Goal: Communication & Community: Ask a question

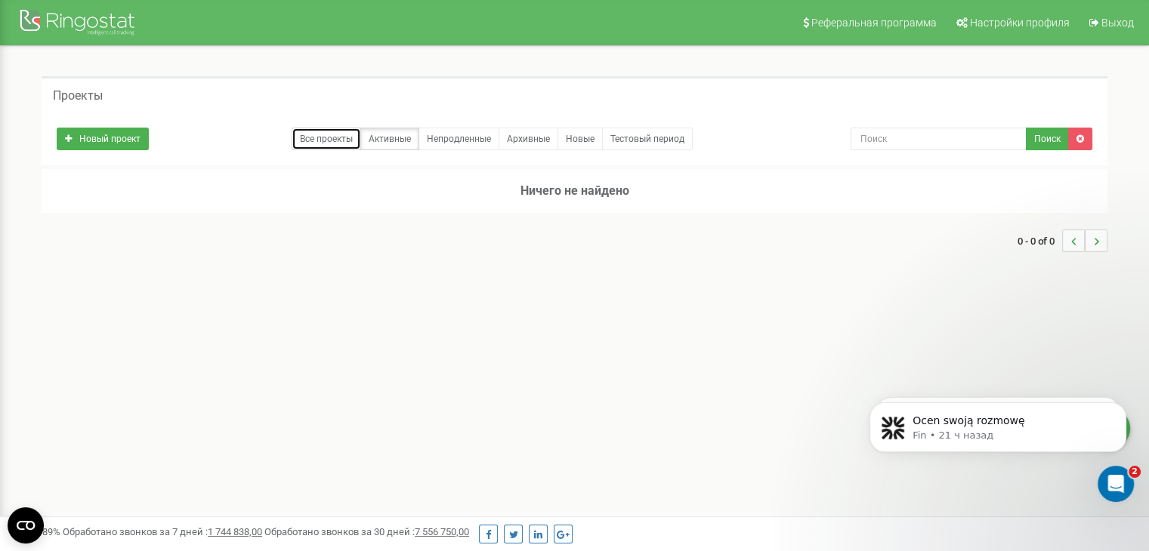
click at [314, 140] on link "Все проекты" at bounding box center [327, 139] width 70 height 23
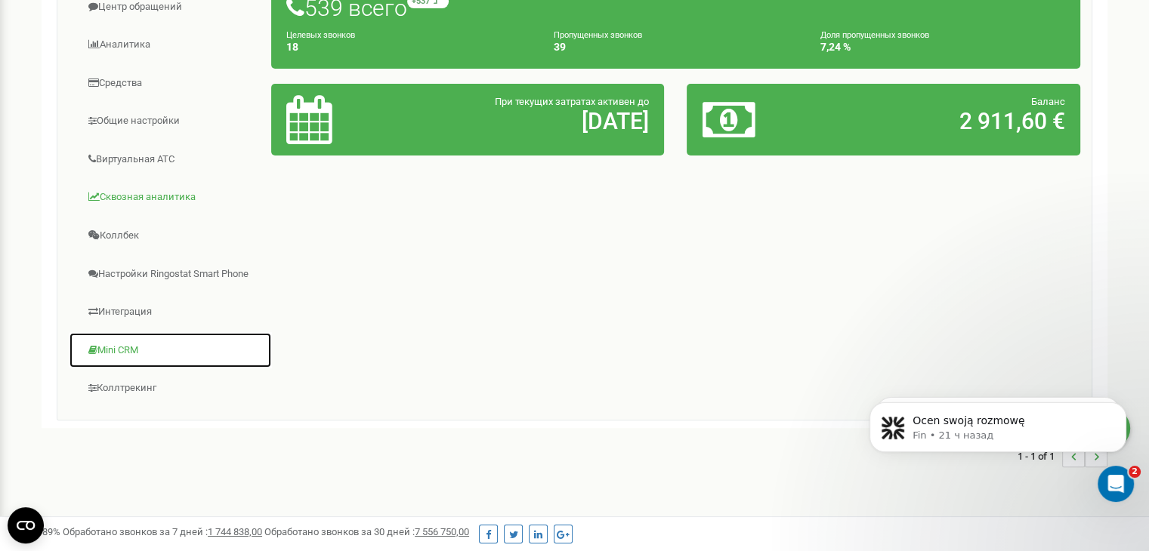
scroll to position [280, 0]
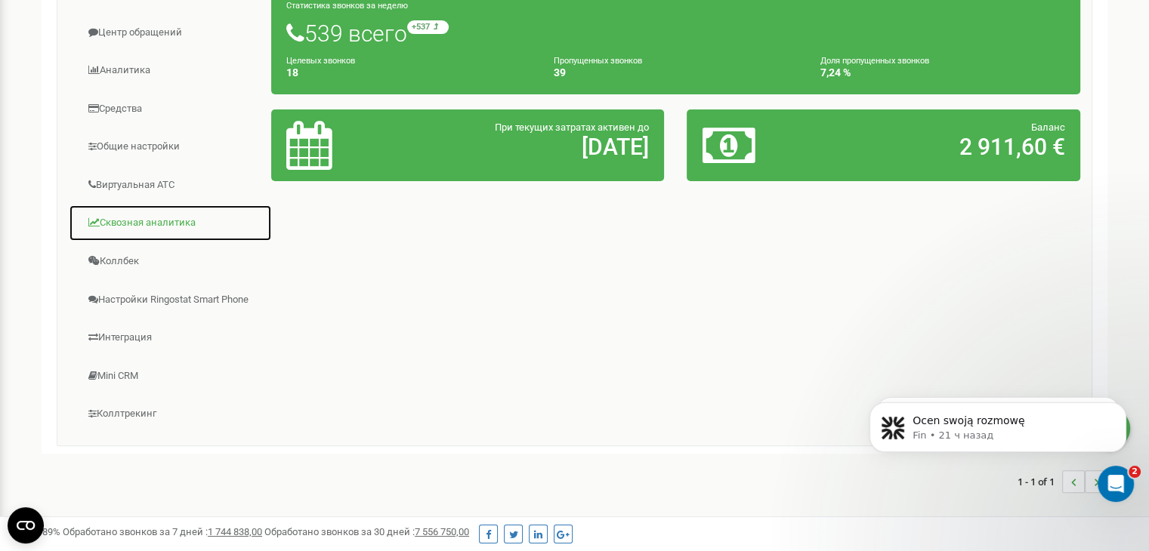
click at [169, 219] on link "Сквозная аналитика" at bounding box center [170, 223] width 203 height 37
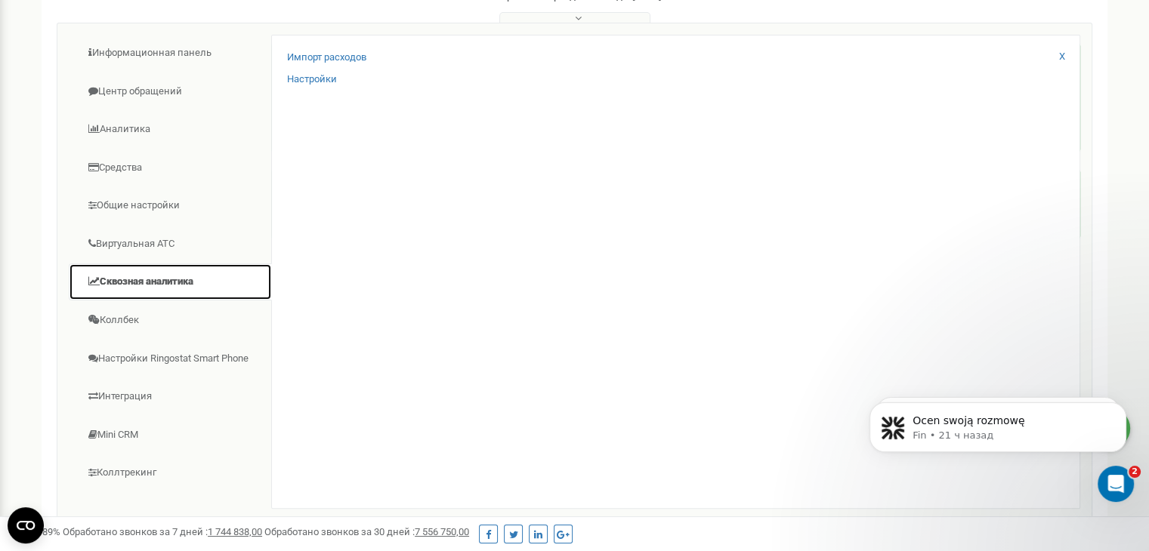
scroll to position [53, 0]
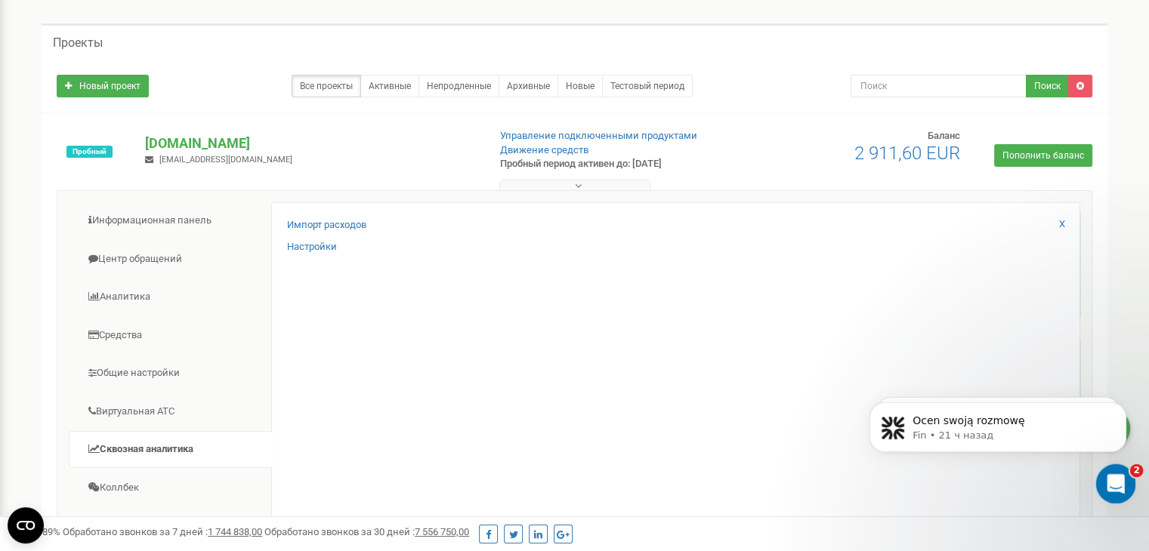
click at [1104, 496] on div "Открыть службу сообщений Intercom" at bounding box center [1114, 482] width 50 height 50
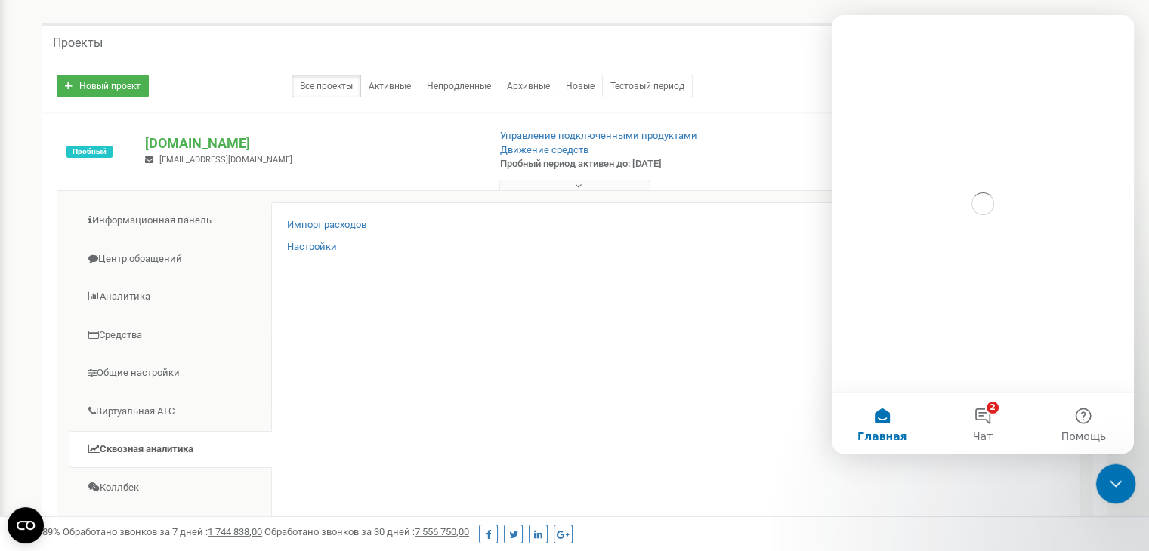
scroll to position [0, 0]
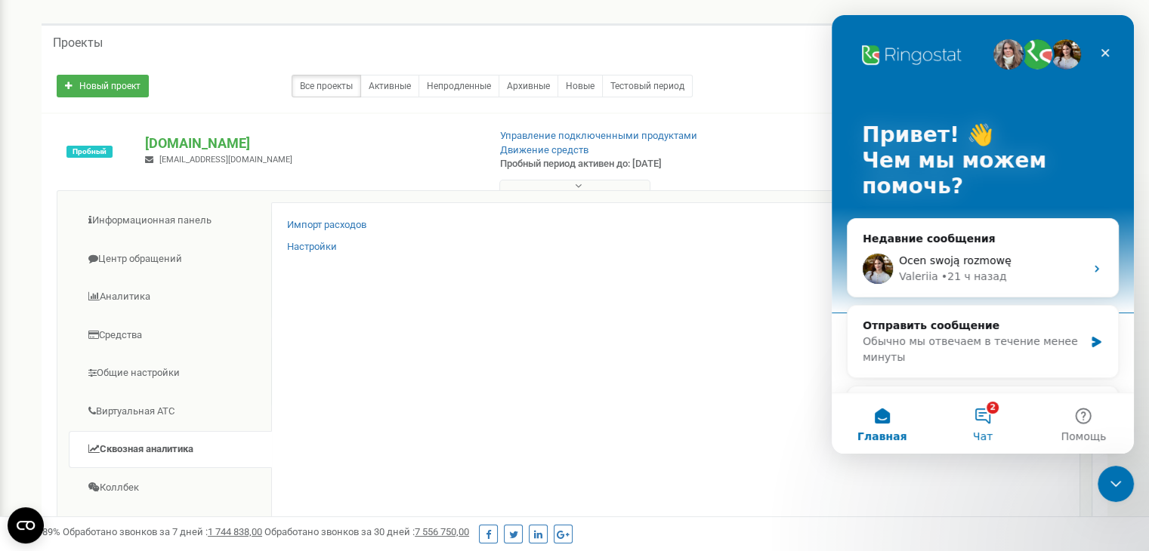
click at [979, 425] on button "2 Чат" at bounding box center [982, 424] width 100 height 60
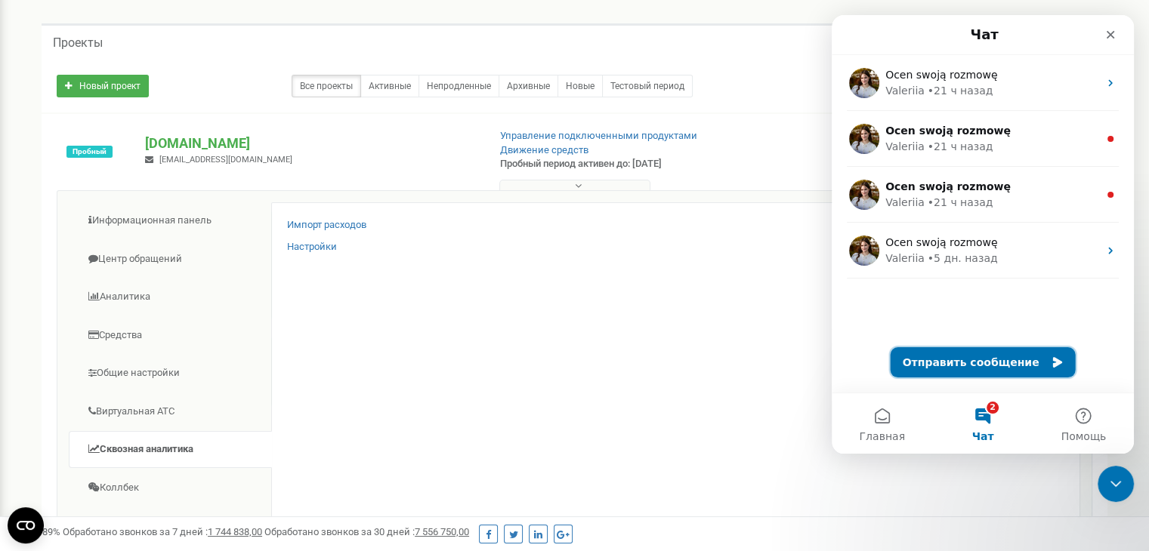
click at [996, 365] on button "Отправить сообщение" at bounding box center [983, 363] width 185 height 30
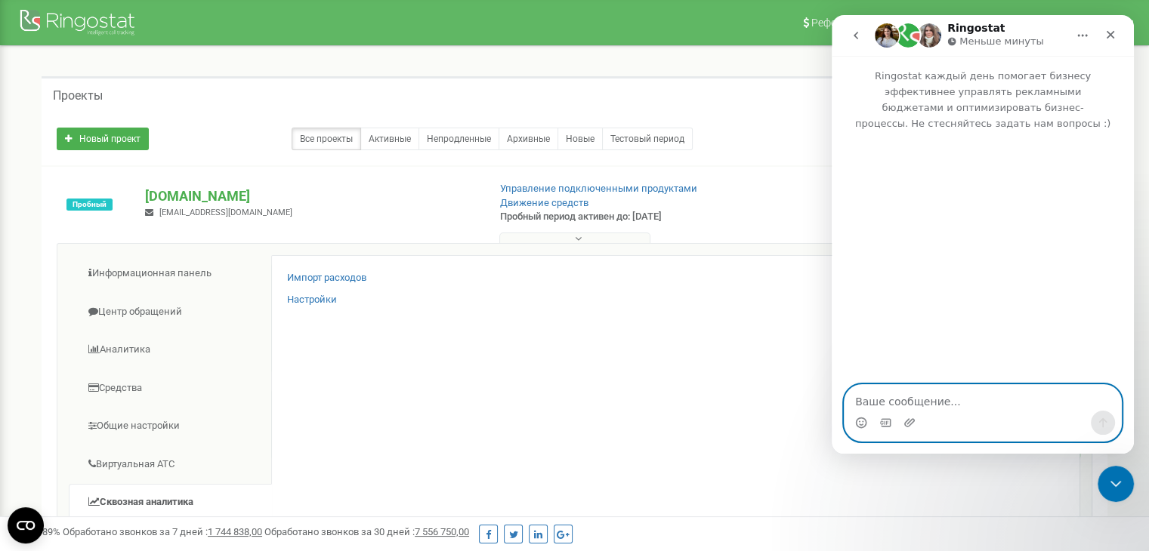
paste textarea "Dzień dobry, uprzejmie proszę o nadanie uprawnień administratora – umożliwiając…"
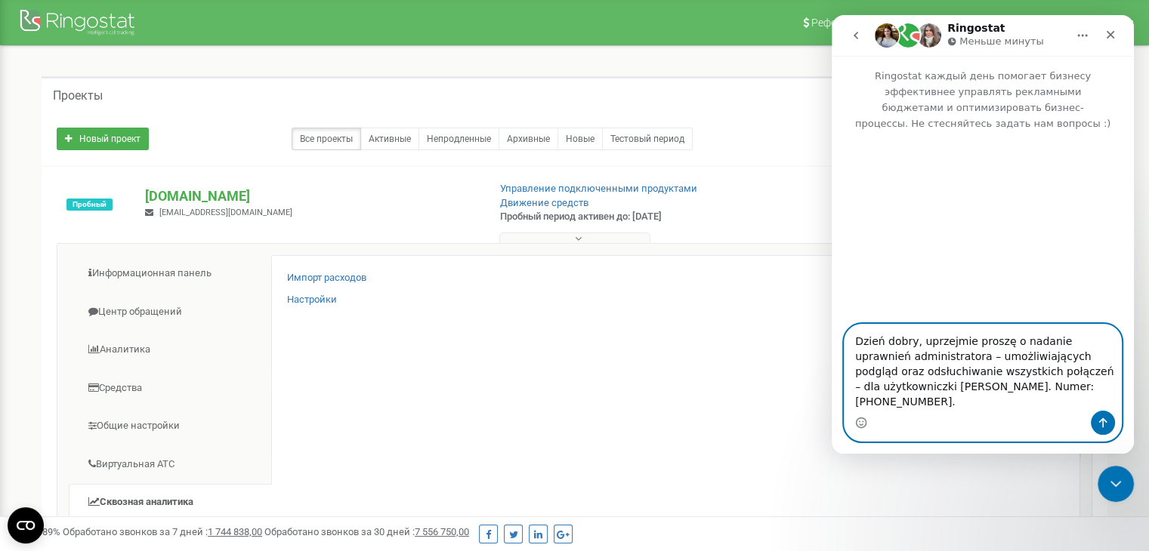
scroll to position [355, 0]
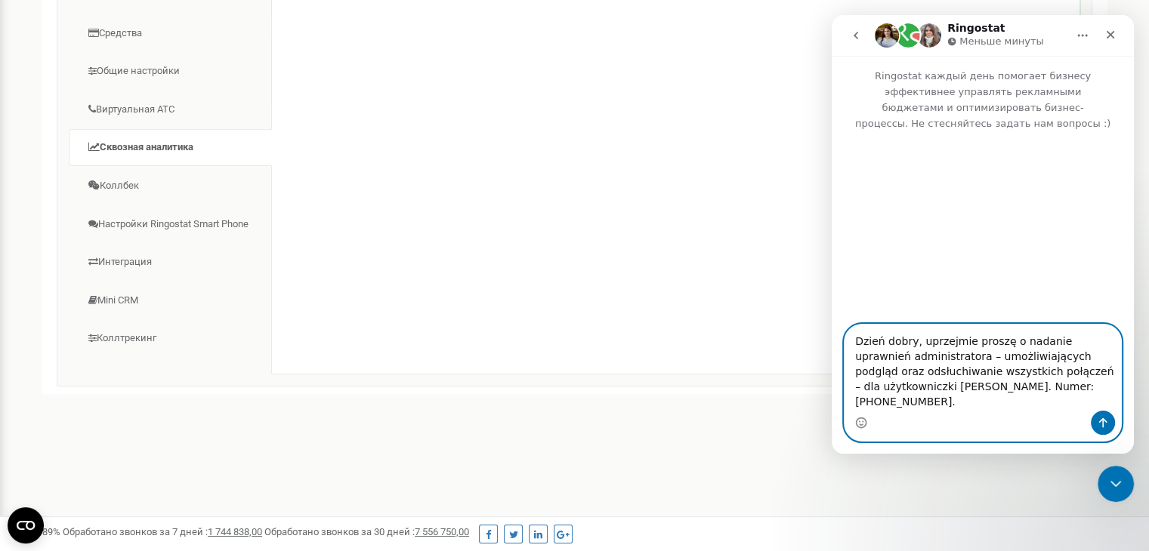
type textarea "Dzień dobry, uprzejmie proszę o nadanie uprawnień administratora – umożliwiając…"
click at [1104, 422] on icon "Отправить сообщение…" at bounding box center [1103, 423] width 12 height 12
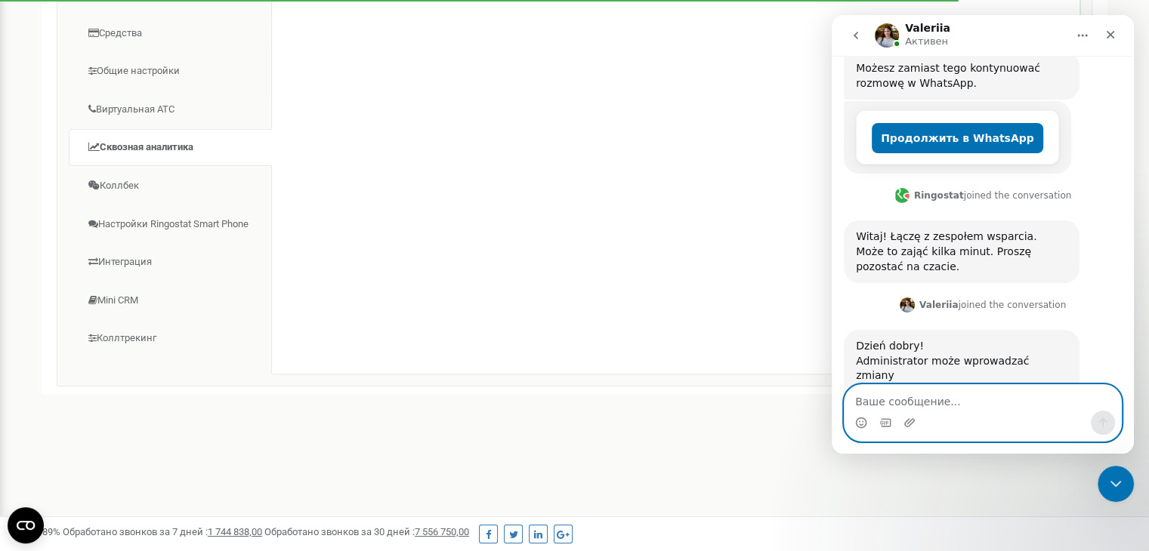
scroll to position [333, 0]
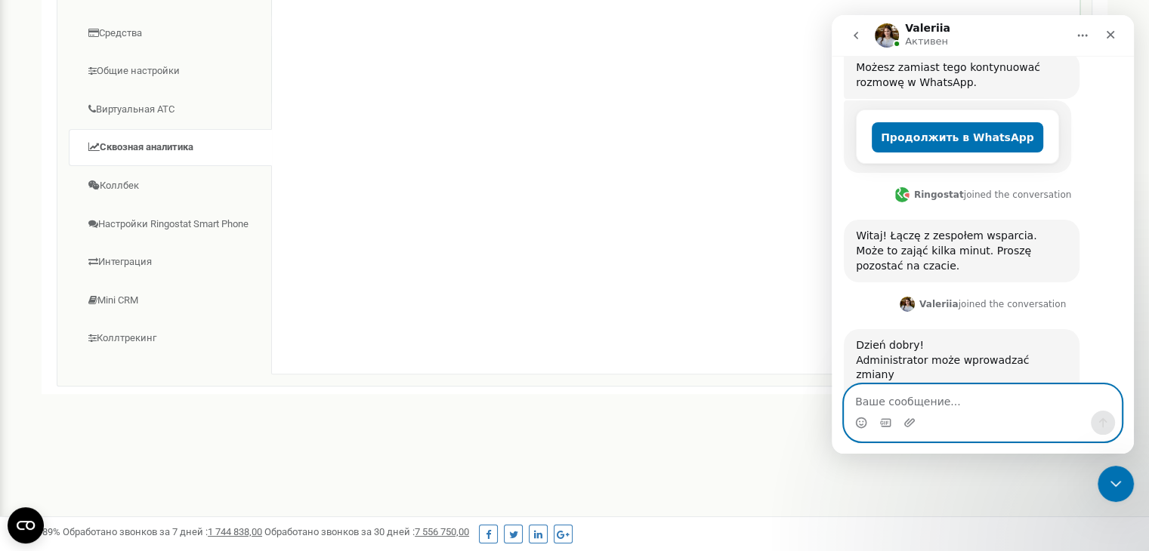
click at [954, 401] on textarea "Ваше сообщение..." at bounding box center [983, 398] width 277 height 26
type textarea "tak"
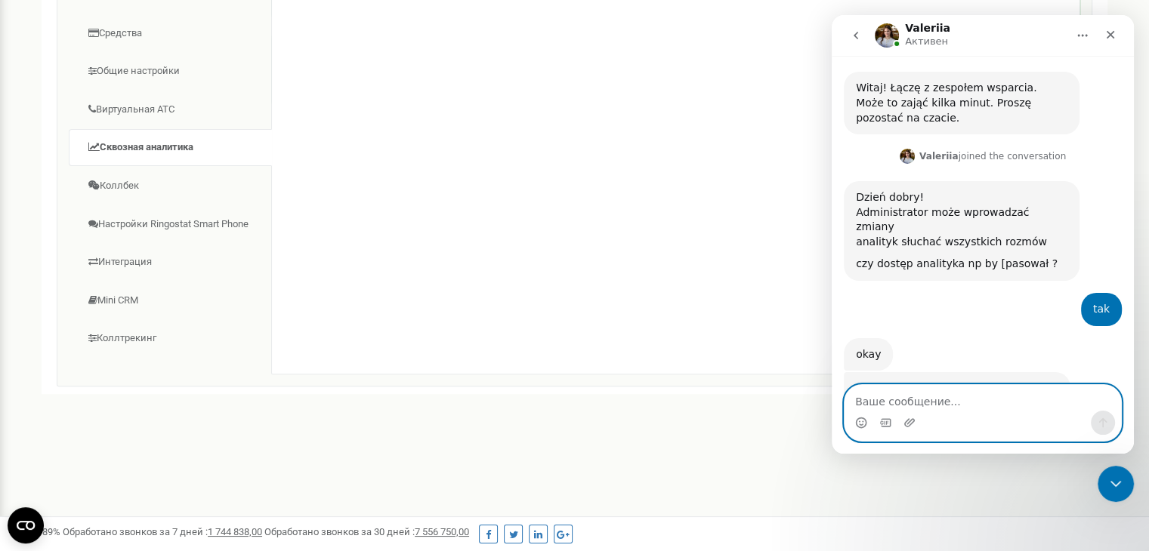
scroll to position [594, 0]
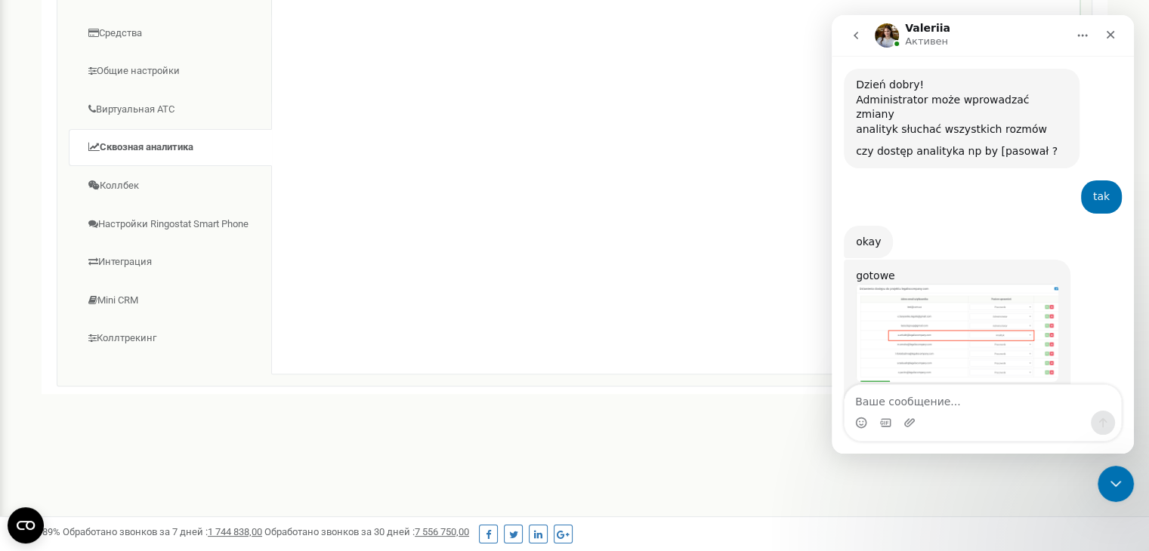
click at [992, 284] on img "Valeriia говорит…" at bounding box center [957, 333] width 202 height 99
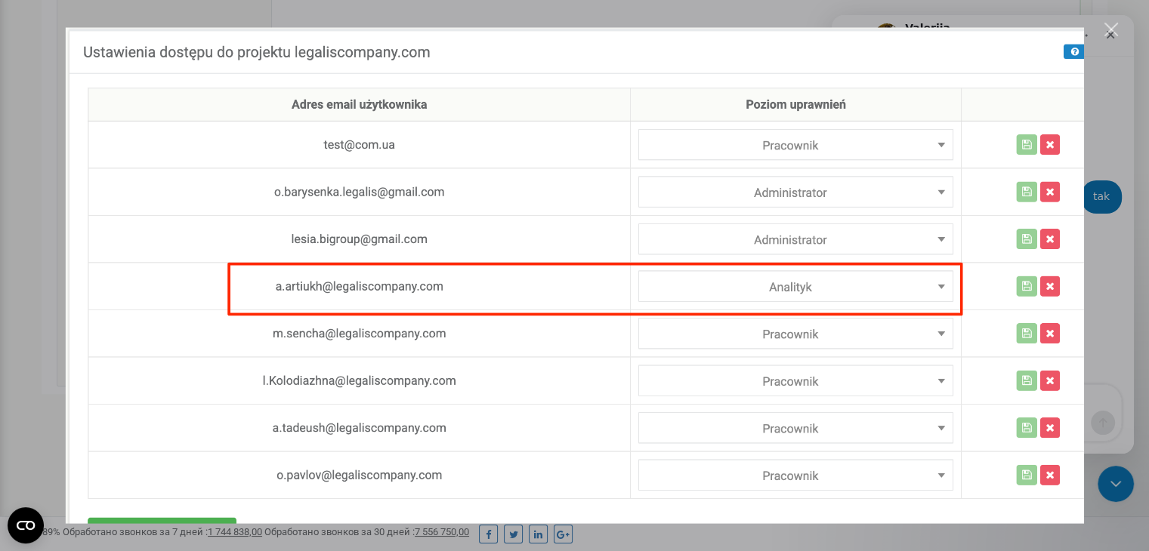
click at [1111, 34] on div "Закрыть" at bounding box center [1111, 30] width 14 height 14
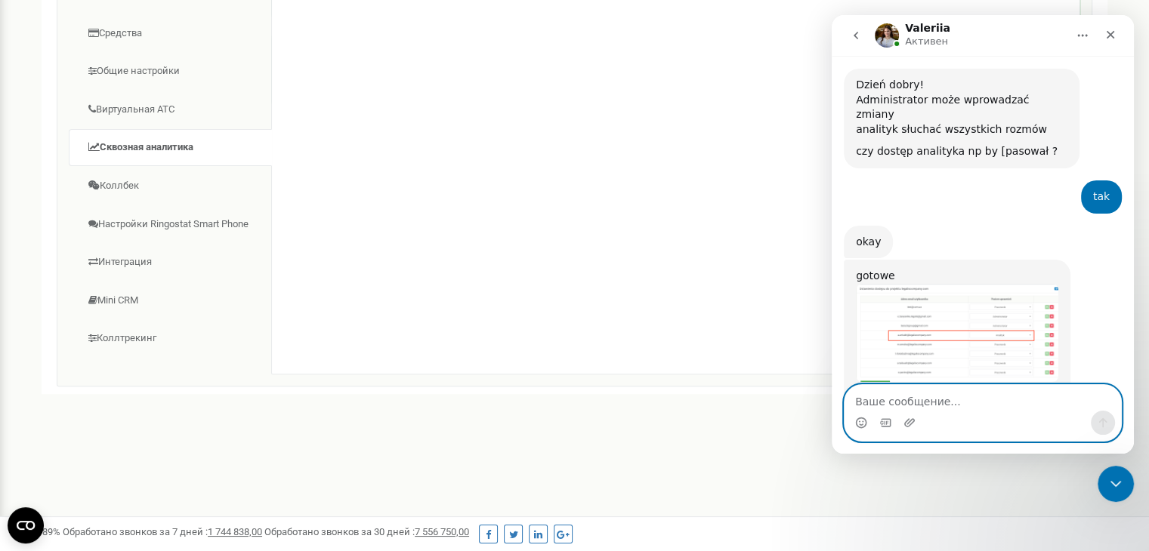
click at [895, 398] on textarea "Ваше сообщение..." at bounding box center [983, 398] width 277 height 26
type textarea "nie, dziękuję)"
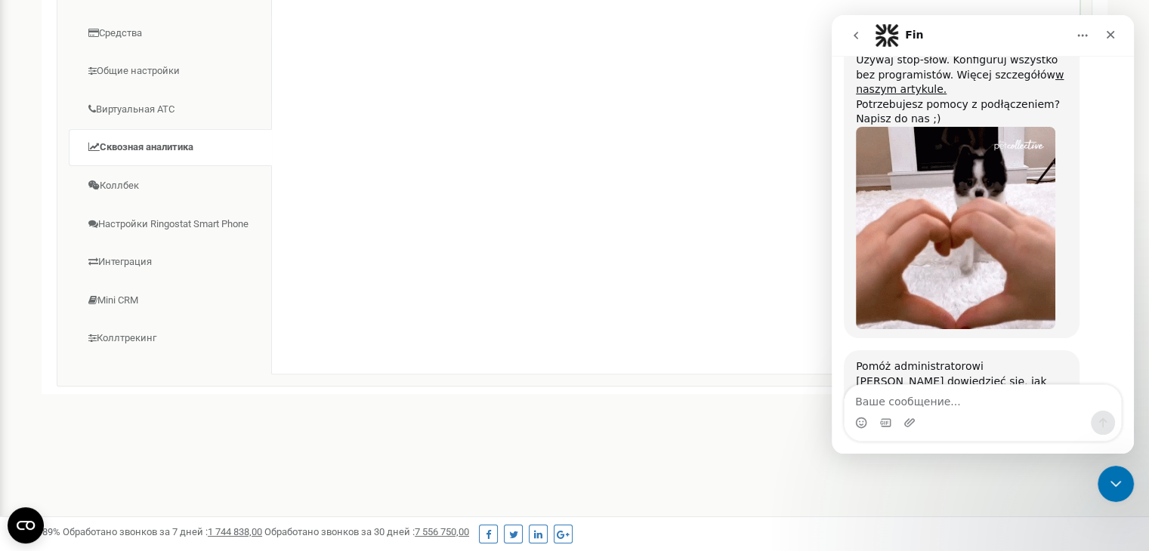
scroll to position [1169, 0]
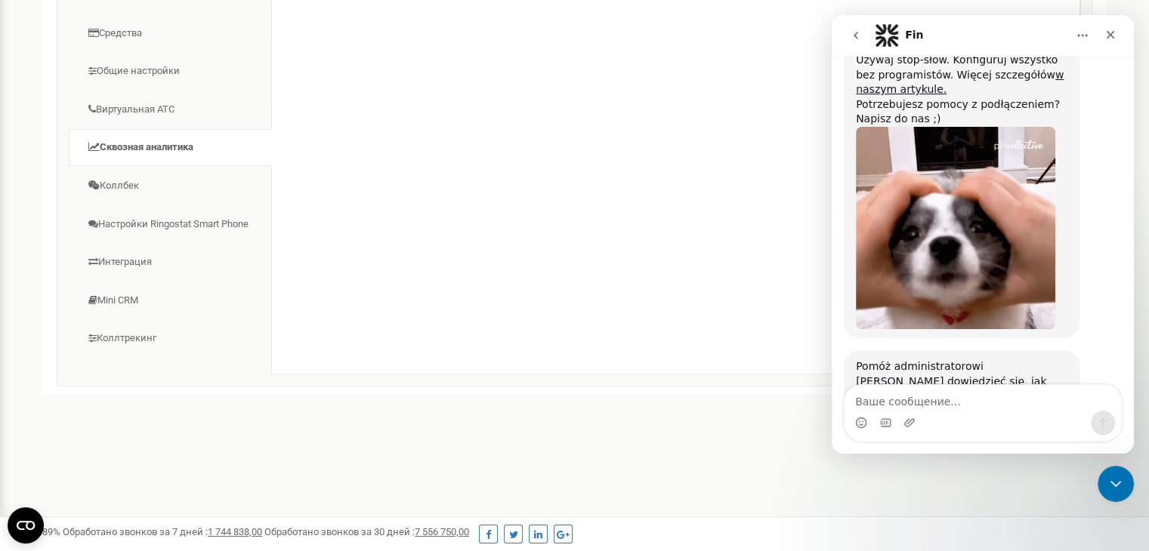
click at [1021, 456] on span "Великолепно" at bounding box center [1020, 469] width 27 height 27
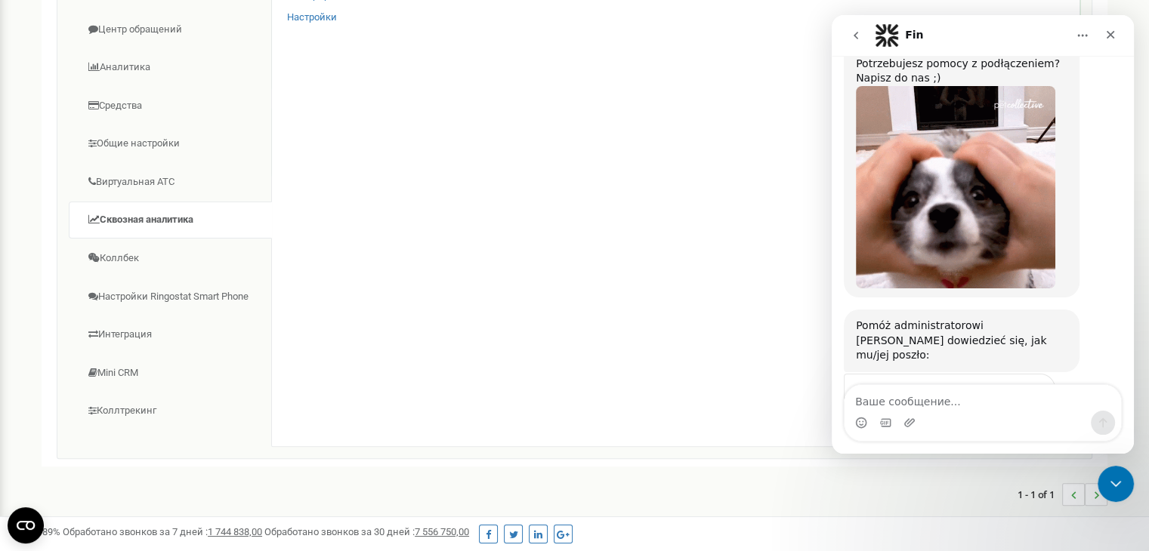
scroll to position [204, 0]
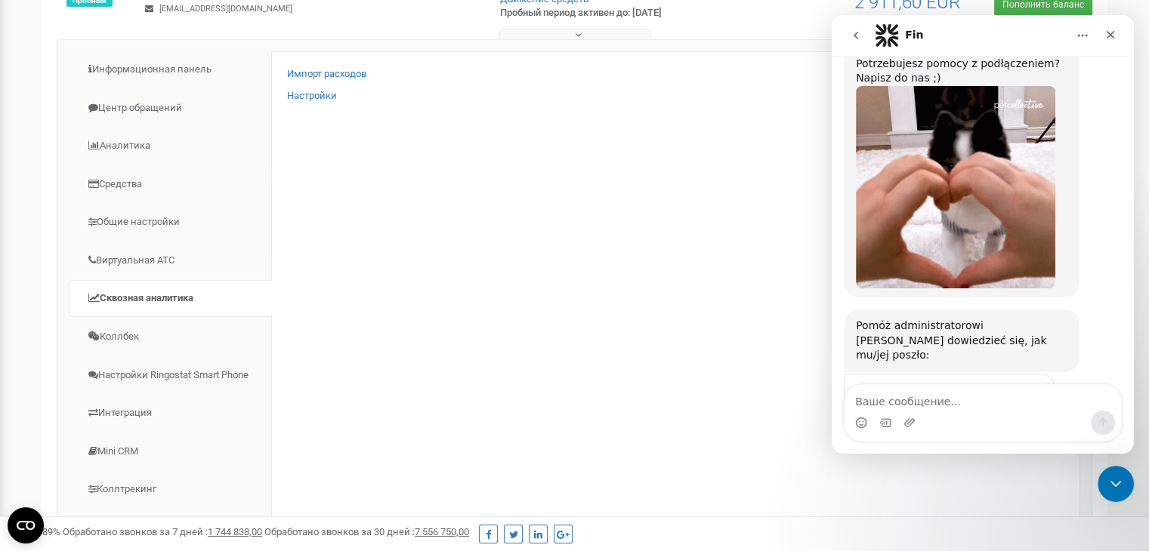
click at [1031, 468] on div "Отправить" at bounding box center [1028, 483] width 30 height 30
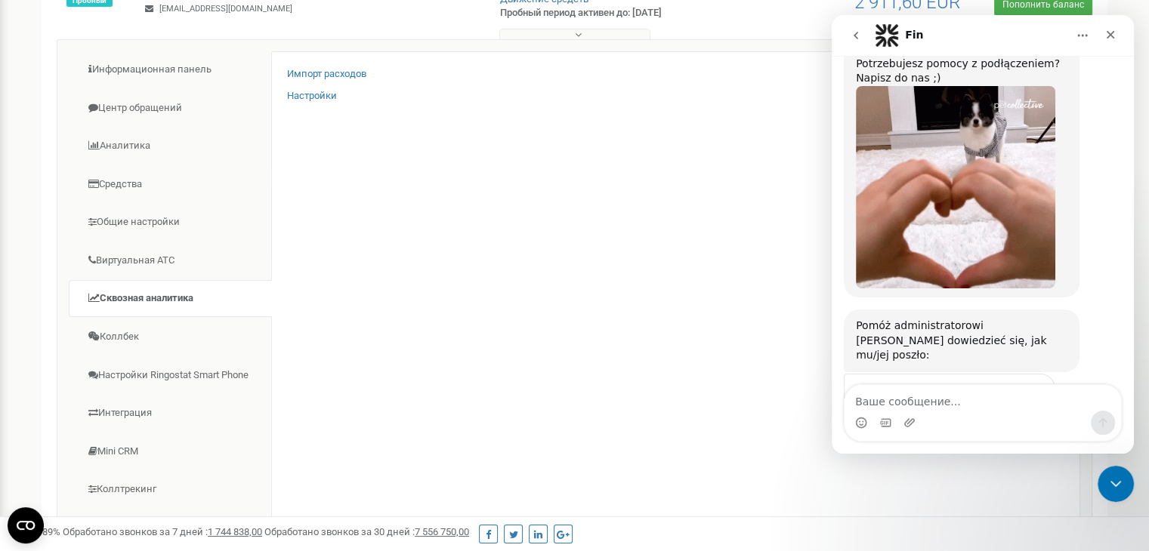
scroll to position [1151, 0]
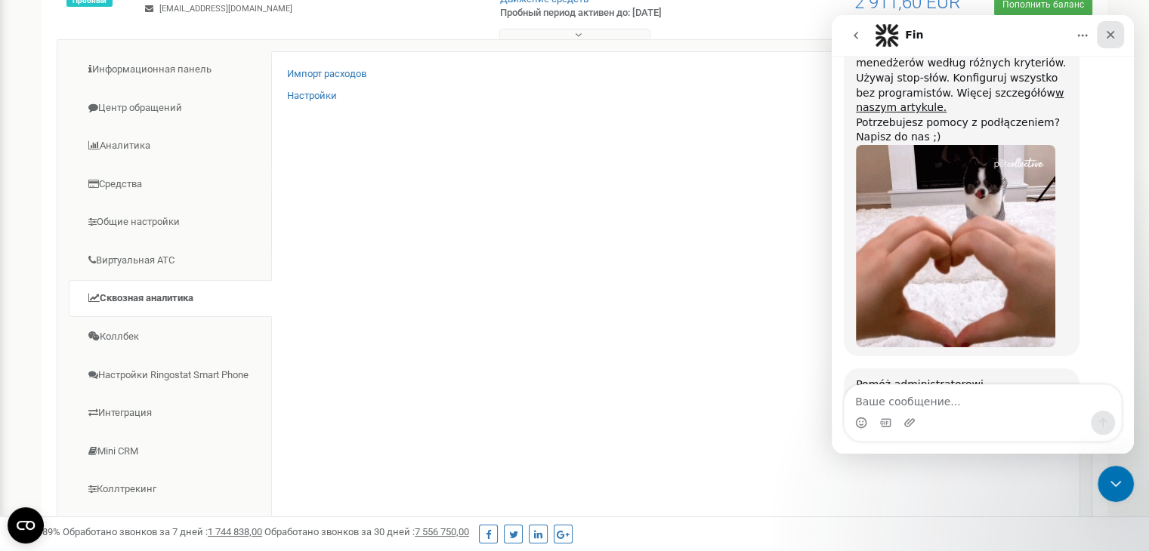
click at [1108, 36] on icon "Закрыть" at bounding box center [1110, 35] width 12 height 12
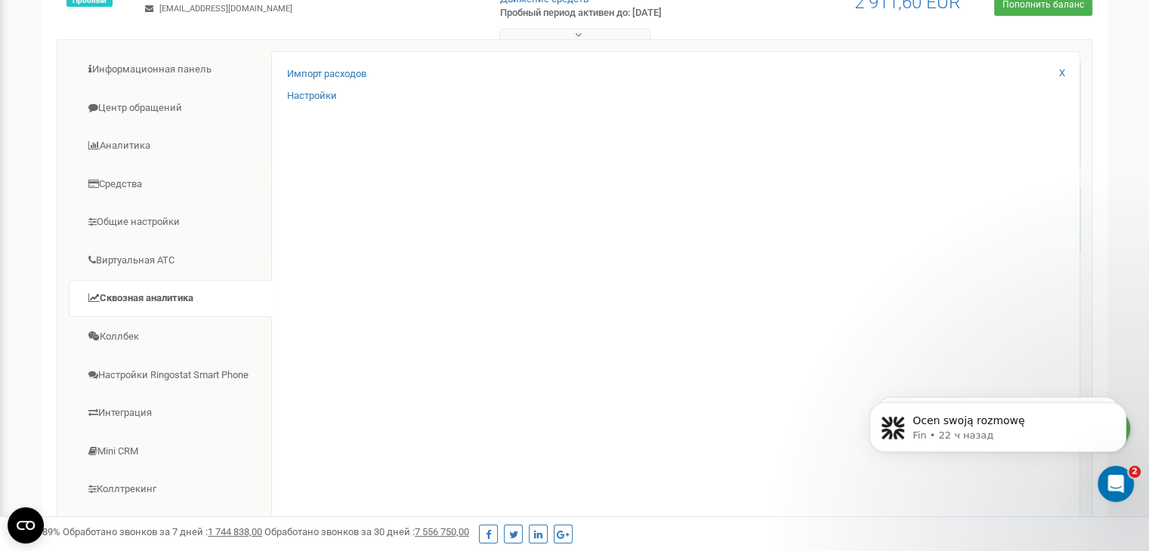
scroll to position [1210, 0]
